Goal: Entertainment & Leisure: Consume media (video, audio)

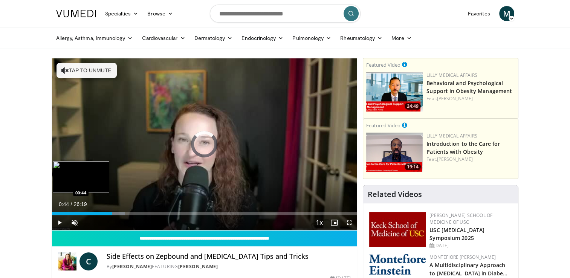
click at [60, 212] on div "00:44" at bounding box center [82, 213] width 61 height 3
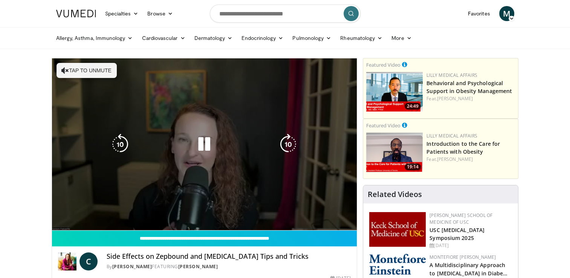
click at [77, 219] on video-js "**********" at bounding box center [204, 144] width 305 height 172
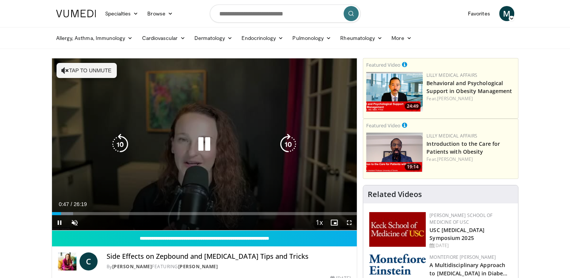
click at [60, 69] on button "Tap to unmute" at bounding box center [87, 70] width 60 height 15
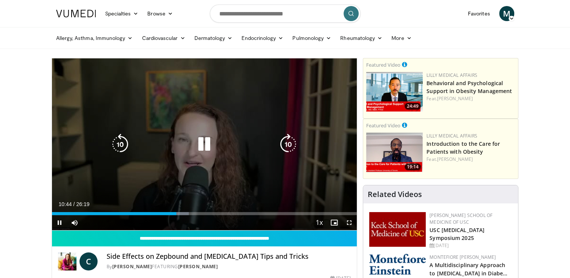
click at [205, 143] on icon "Video Player" at bounding box center [204, 144] width 21 height 21
